Goal: Navigation & Orientation: Find specific page/section

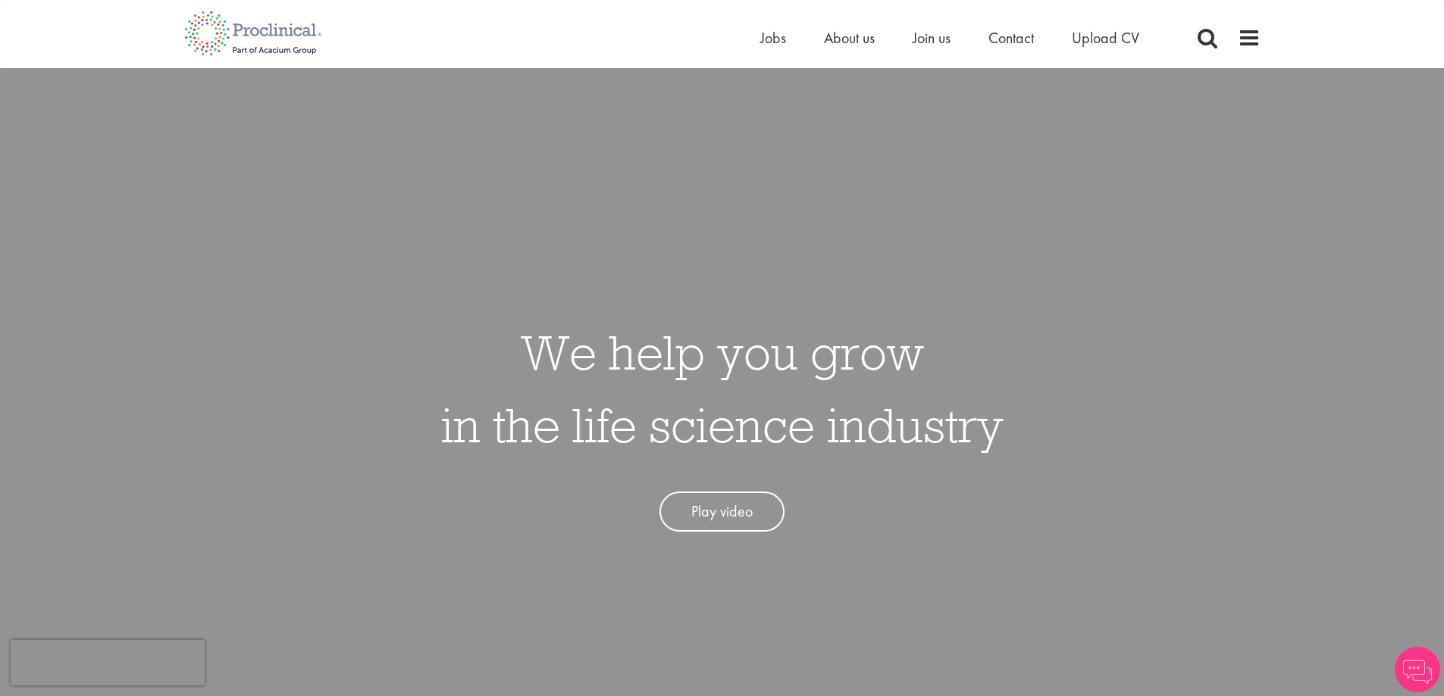
click at [942, 25] on div "Home Jobs About us Join us Contact Upload CV" at bounding box center [716, 28] width 1087 height 57
click at [936, 36] on span "Join us" at bounding box center [931, 38] width 38 height 20
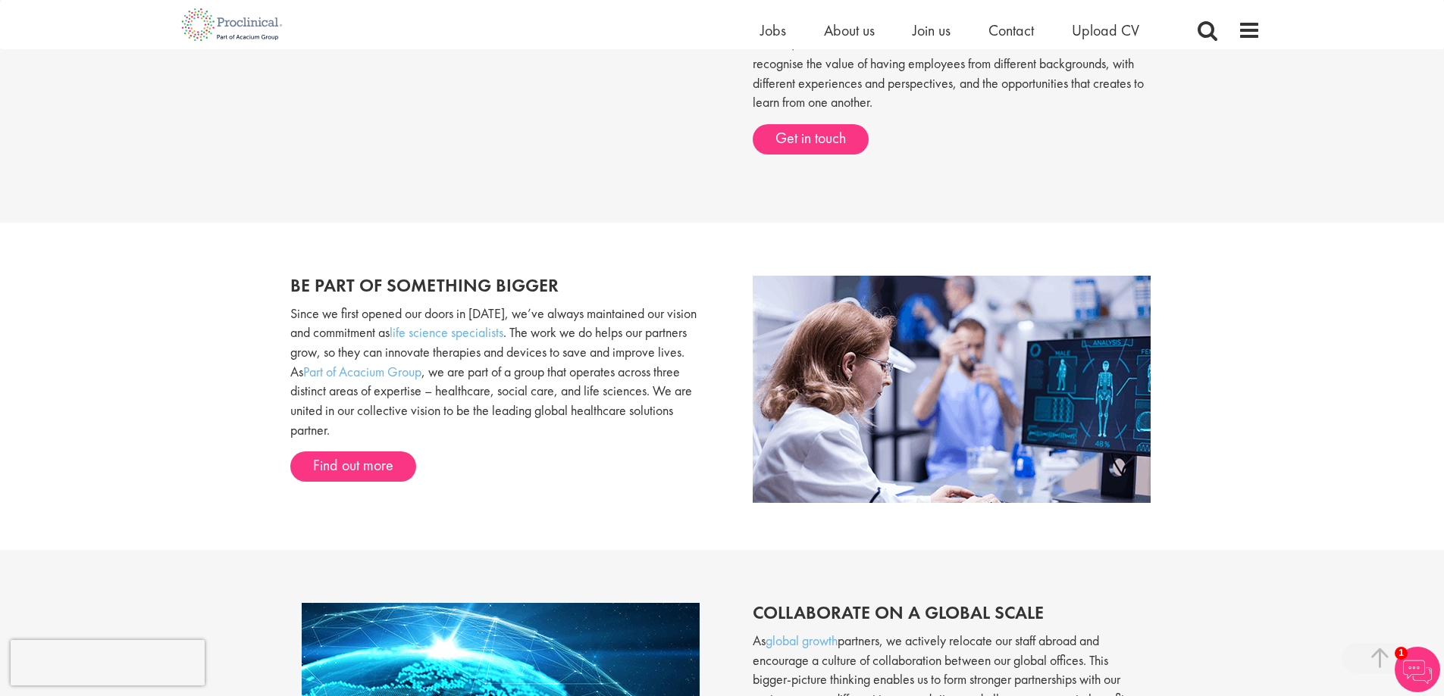
scroll to position [606, 0]
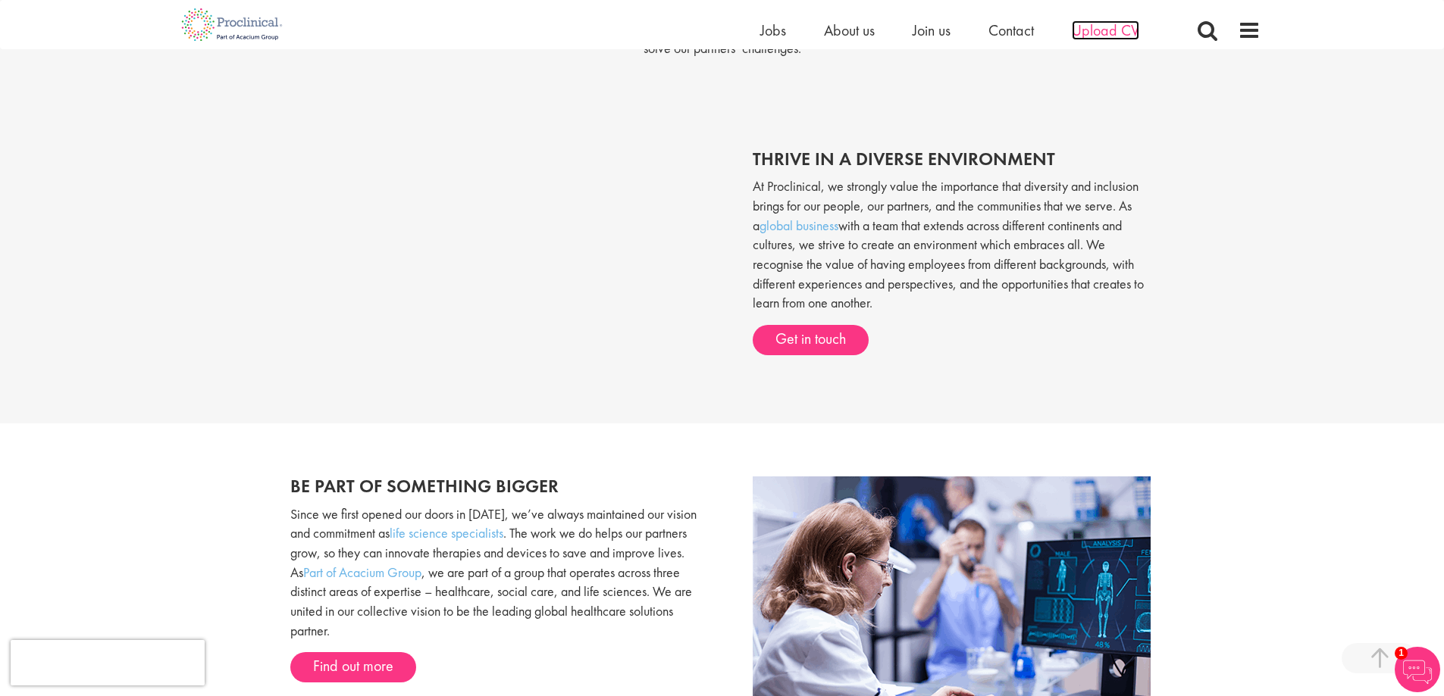
click at [1105, 27] on span "Upload CV" at bounding box center [1105, 30] width 67 height 20
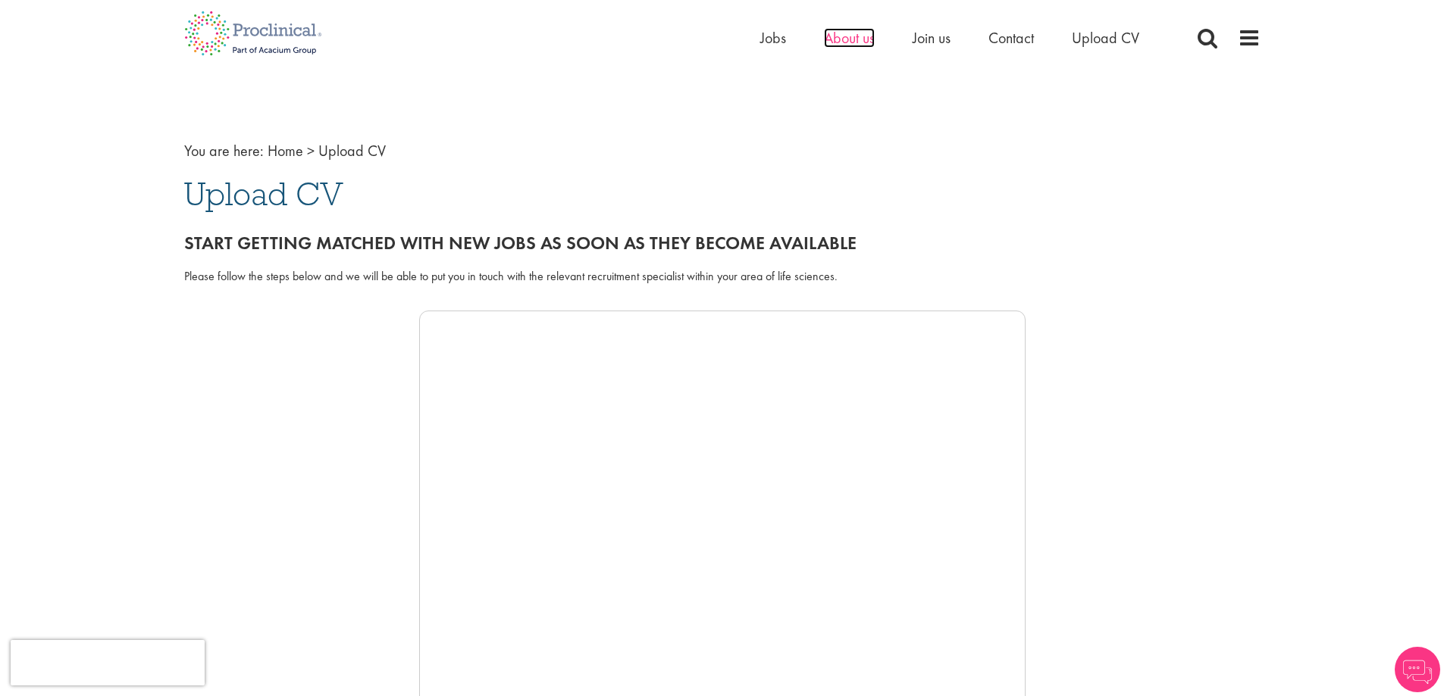
click at [855, 39] on span "About us" at bounding box center [849, 38] width 51 height 20
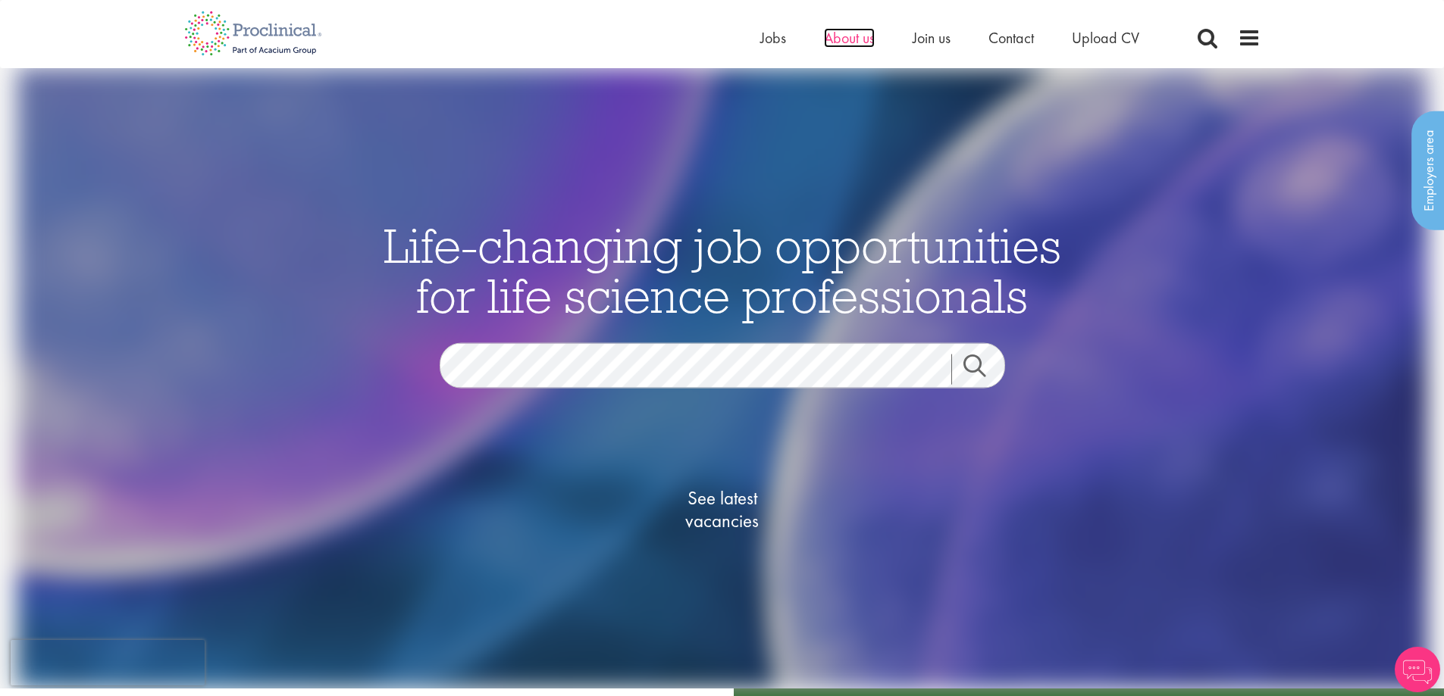
click at [862, 42] on span "About us" at bounding box center [849, 38] width 51 height 20
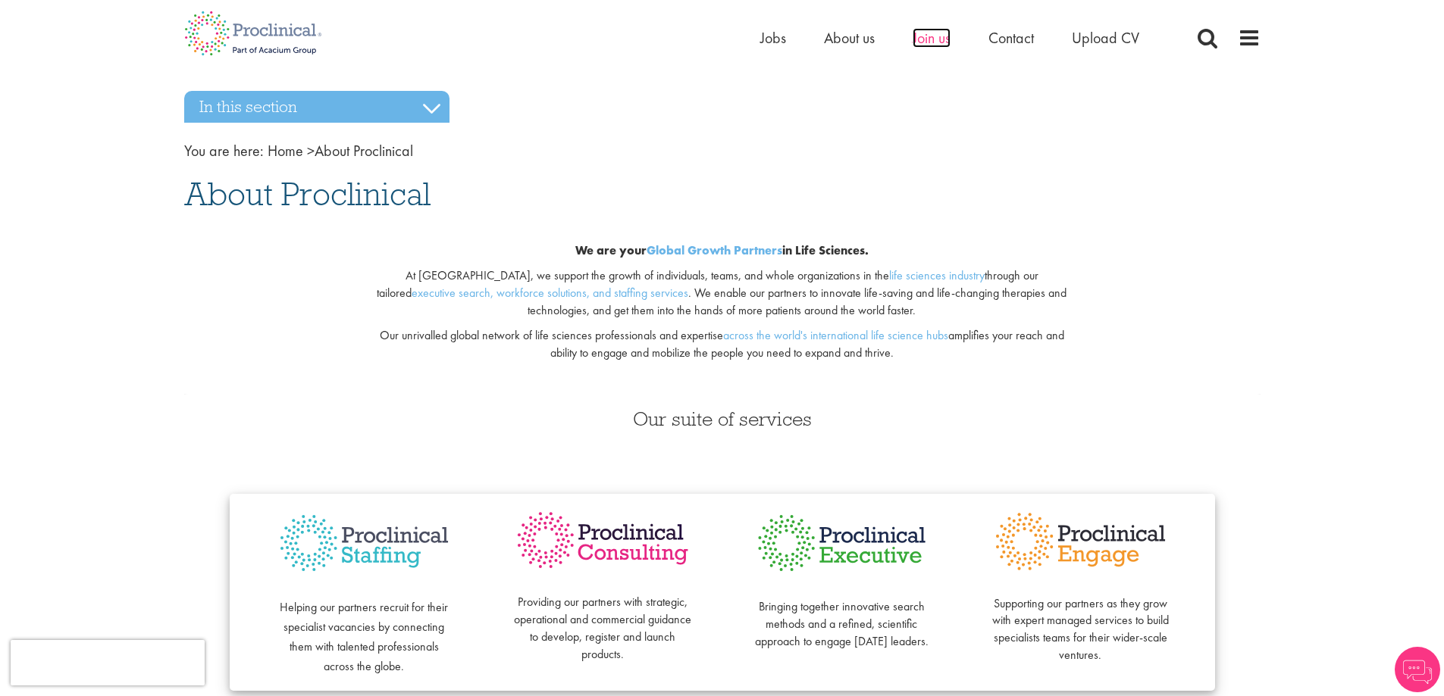
click at [928, 37] on span "Join us" at bounding box center [931, 38] width 38 height 20
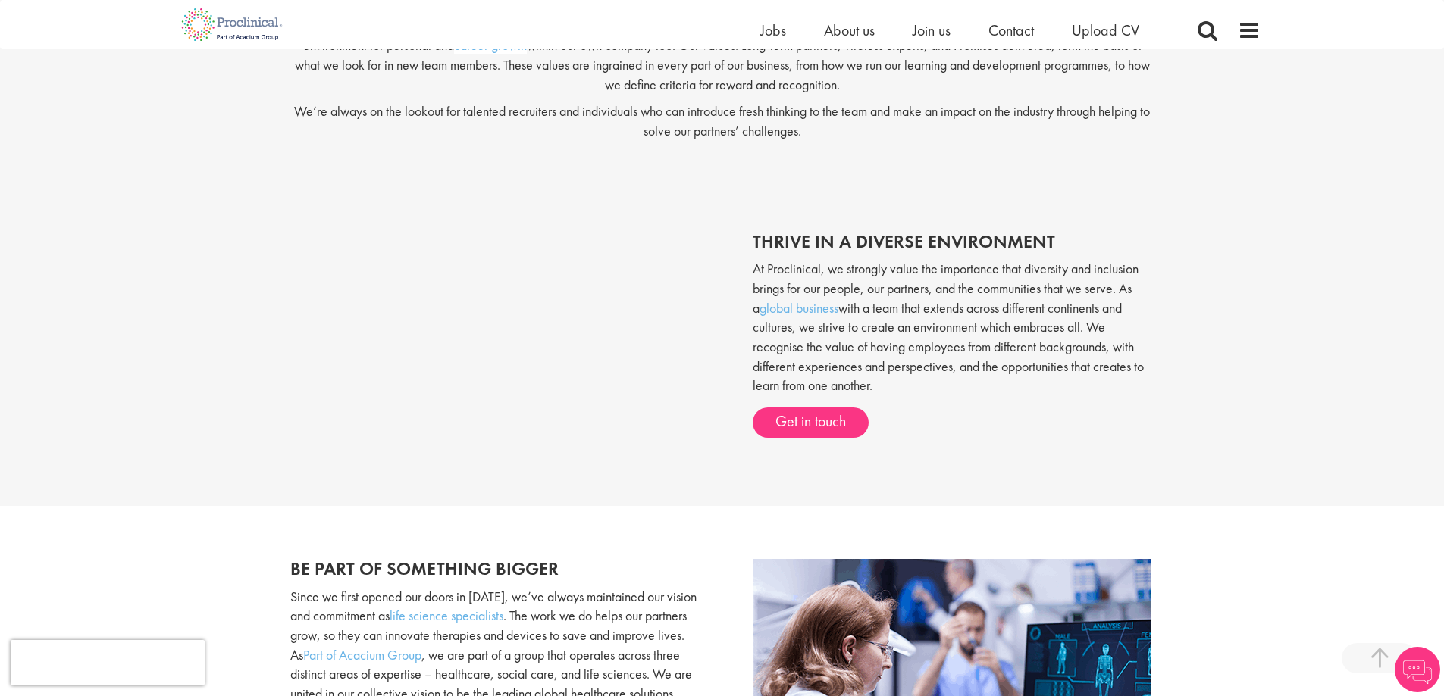
scroll to position [530, 0]
